Goal: Transaction & Acquisition: Purchase product/service

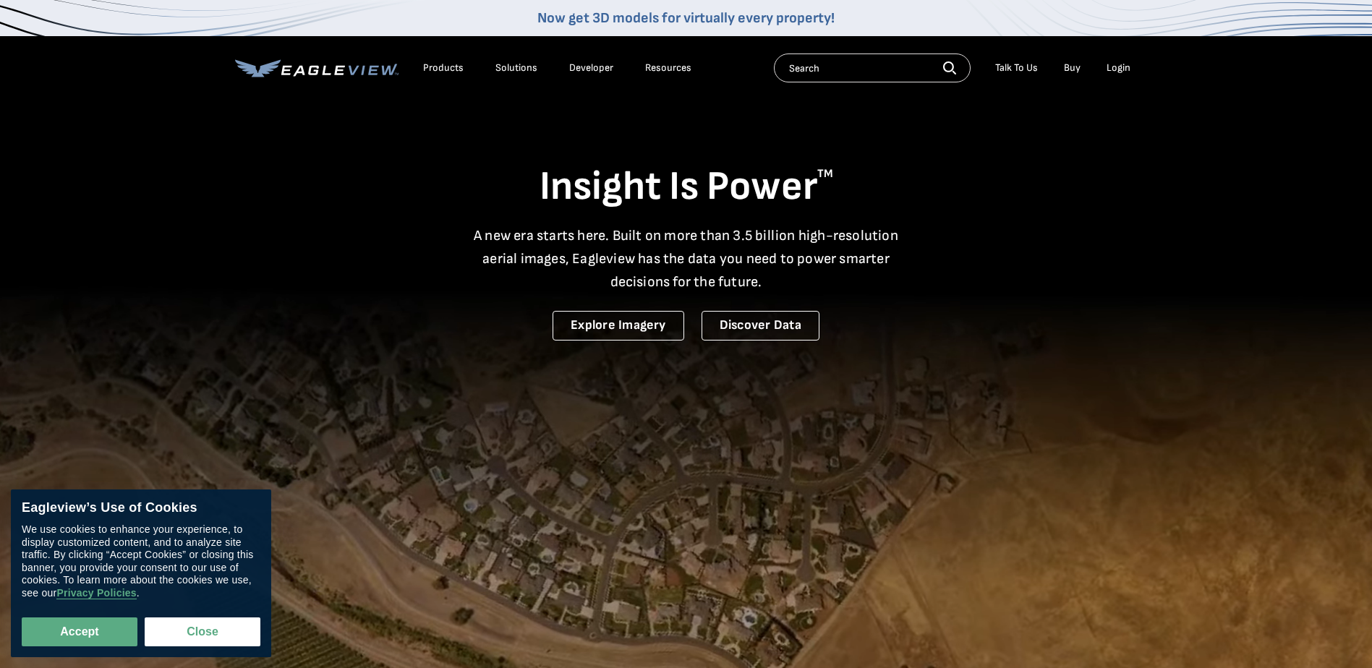
click at [1123, 67] on div "Login" at bounding box center [1119, 67] width 24 height 13
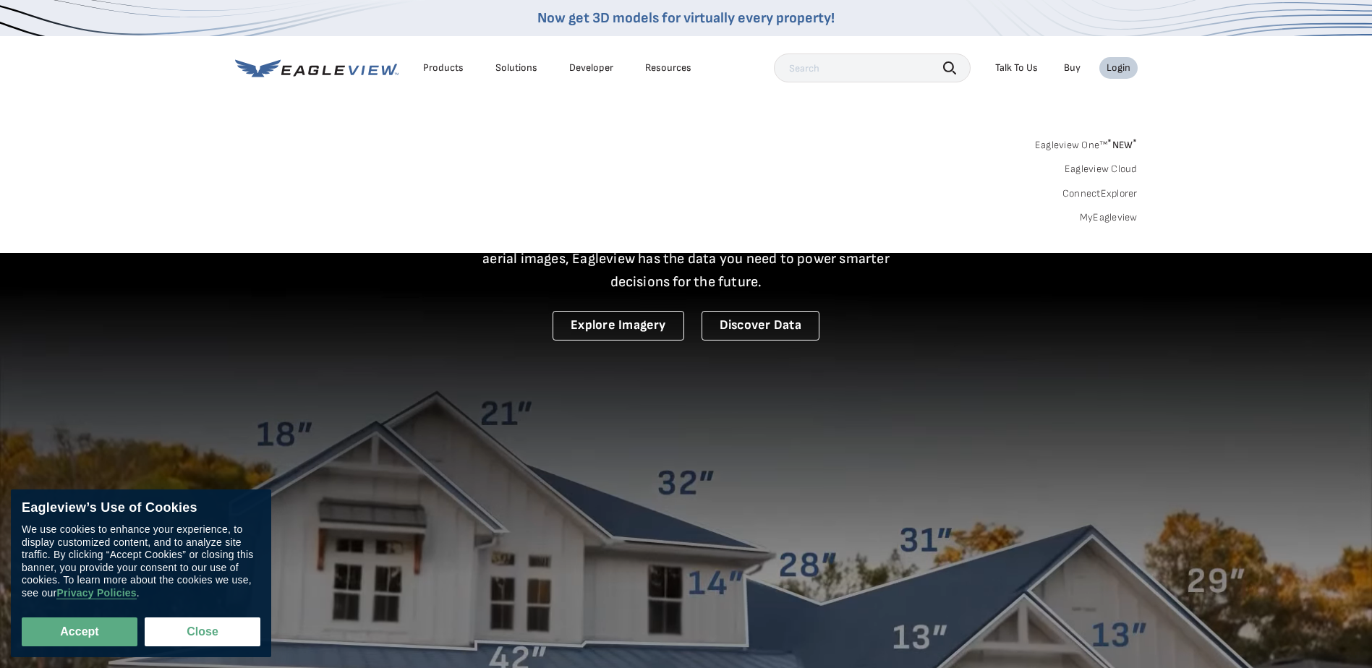
click at [1113, 216] on link "MyEagleview" at bounding box center [1109, 217] width 58 height 13
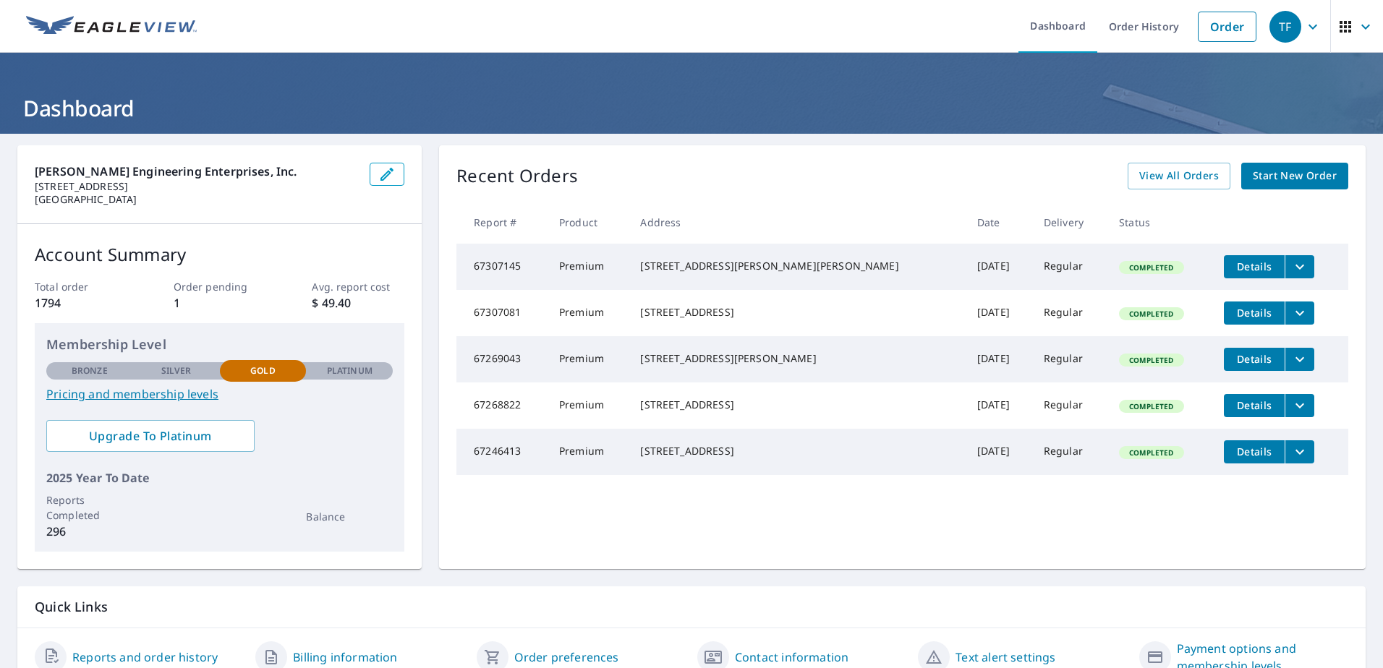
click at [1282, 171] on span "Start New Order" at bounding box center [1295, 176] width 84 height 18
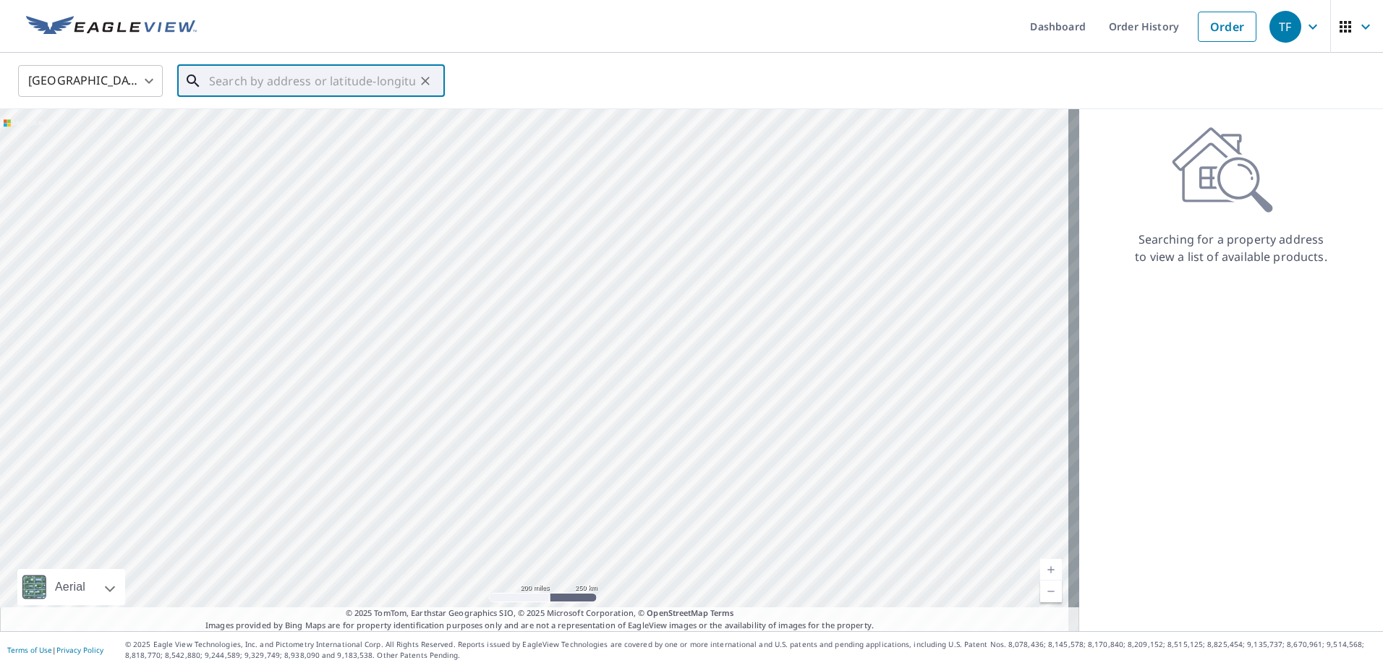
click at [247, 82] on input "text" at bounding box center [312, 81] width 206 height 41
type input "1"
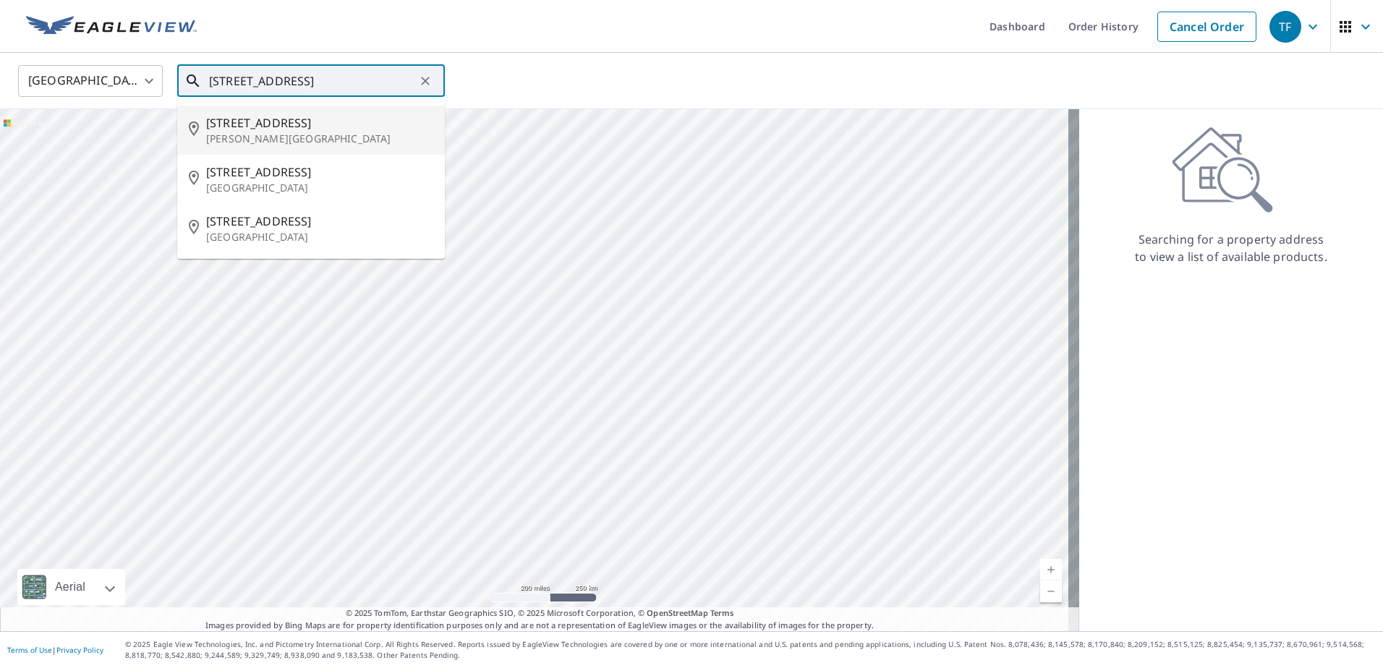
click at [271, 128] on span "621 Highview Cir S" at bounding box center [319, 122] width 227 height 17
type input "621 Highview Cir S Brandon, FL 33510"
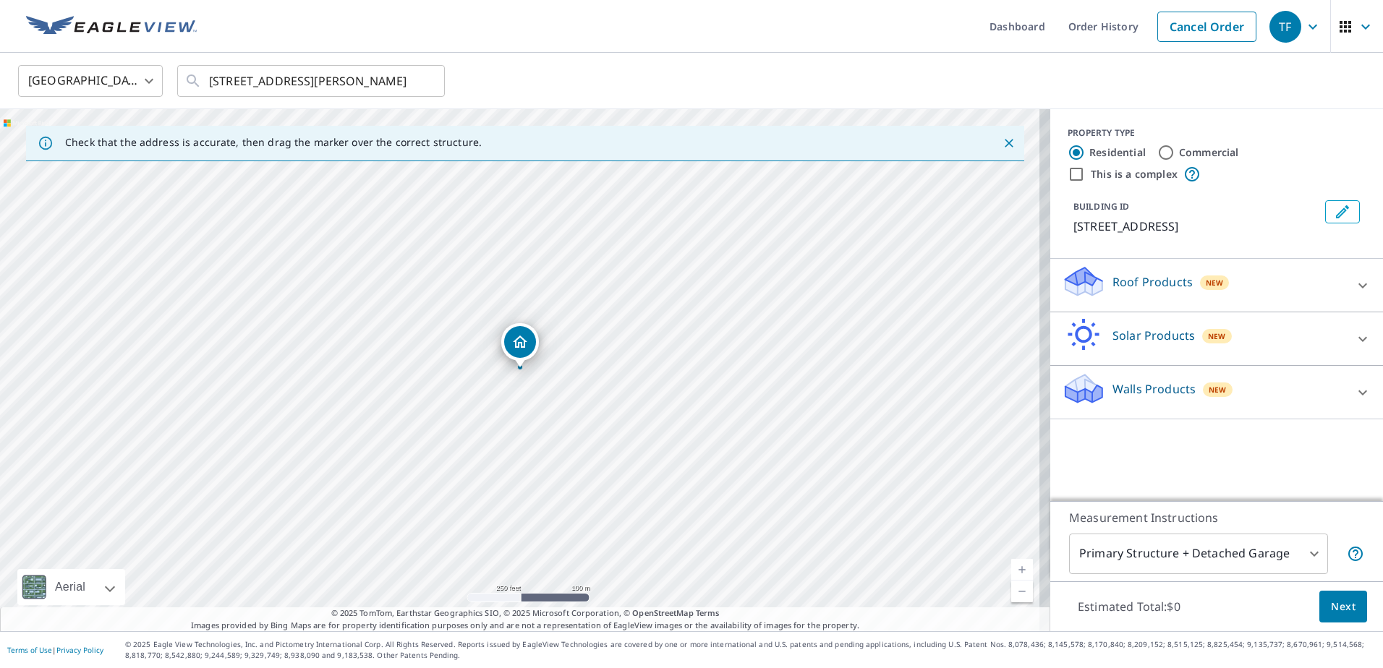
click at [1081, 277] on icon at bounding box center [1081, 277] width 32 height 18
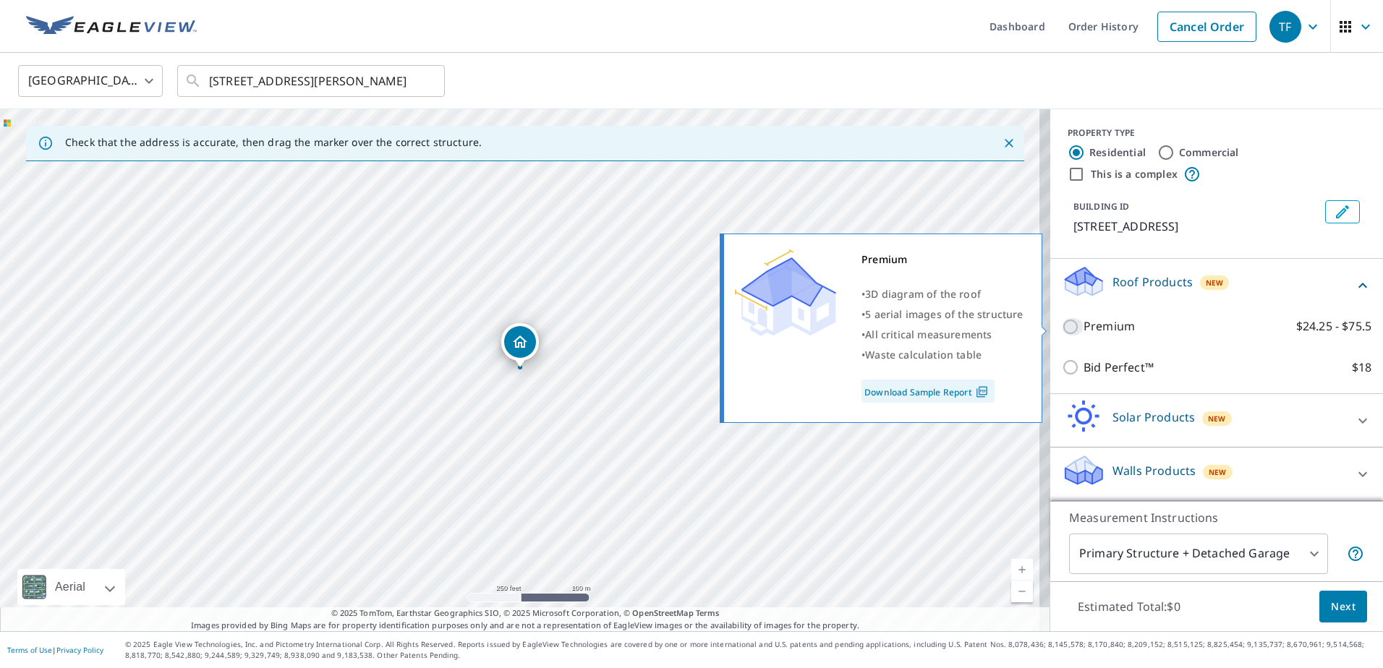
click at [1062, 325] on input "Premium $24.25 - $75.5" at bounding box center [1073, 326] width 22 height 17
checkbox input "true"
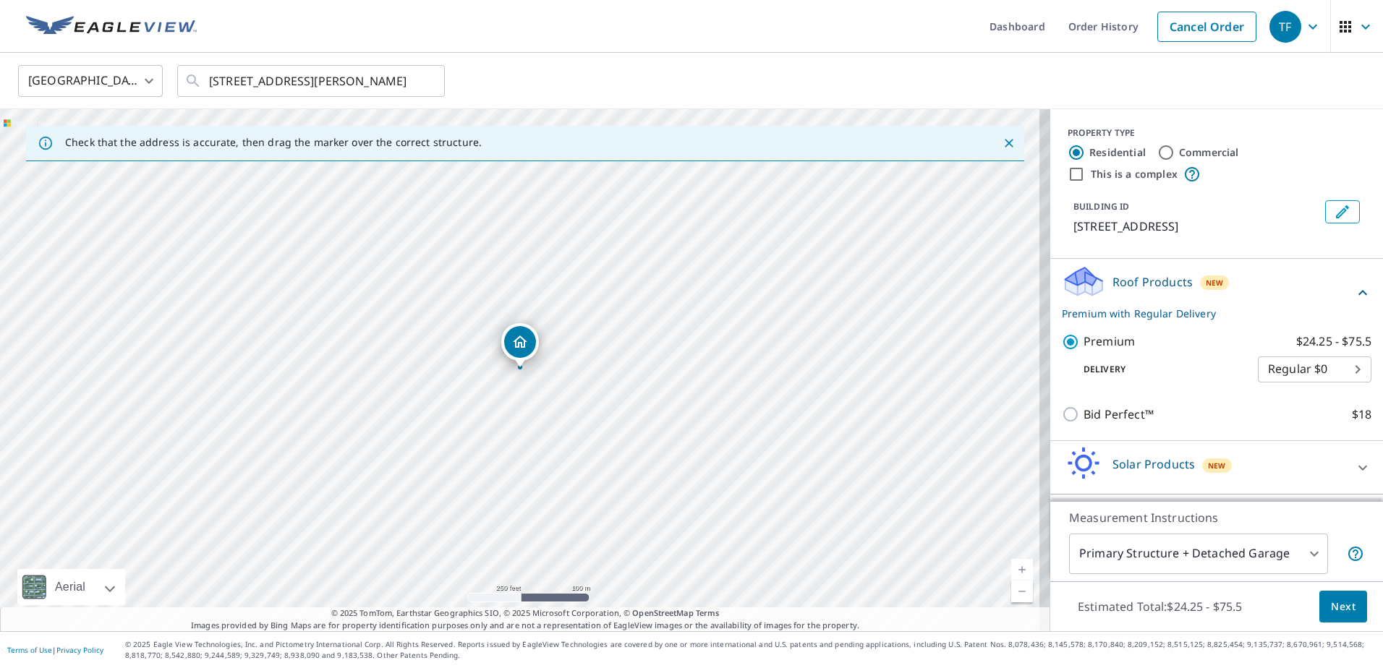
click at [1331, 603] on span "Next" at bounding box center [1343, 607] width 25 height 18
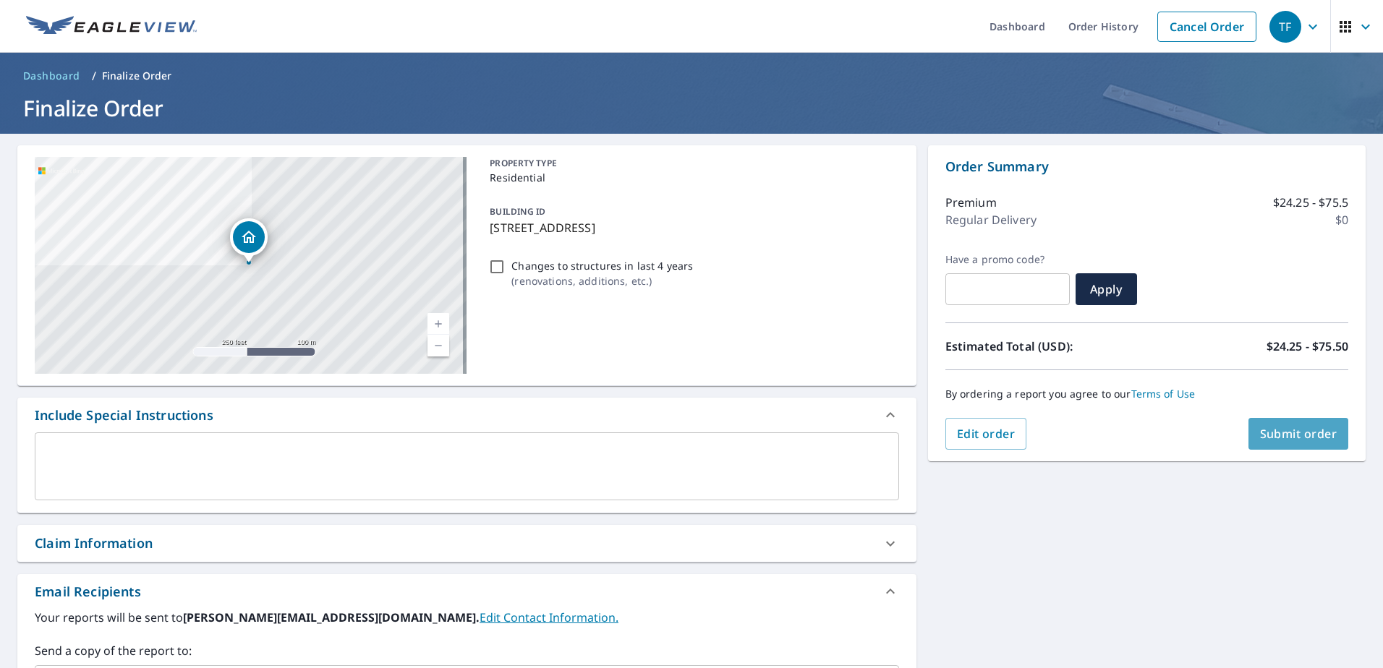
click at [1301, 427] on span "Submit order" at bounding box center [1298, 434] width 77 height 16
checkbox input "true"
